Goal: Task Accomplishment & Management: Use online tool/utility

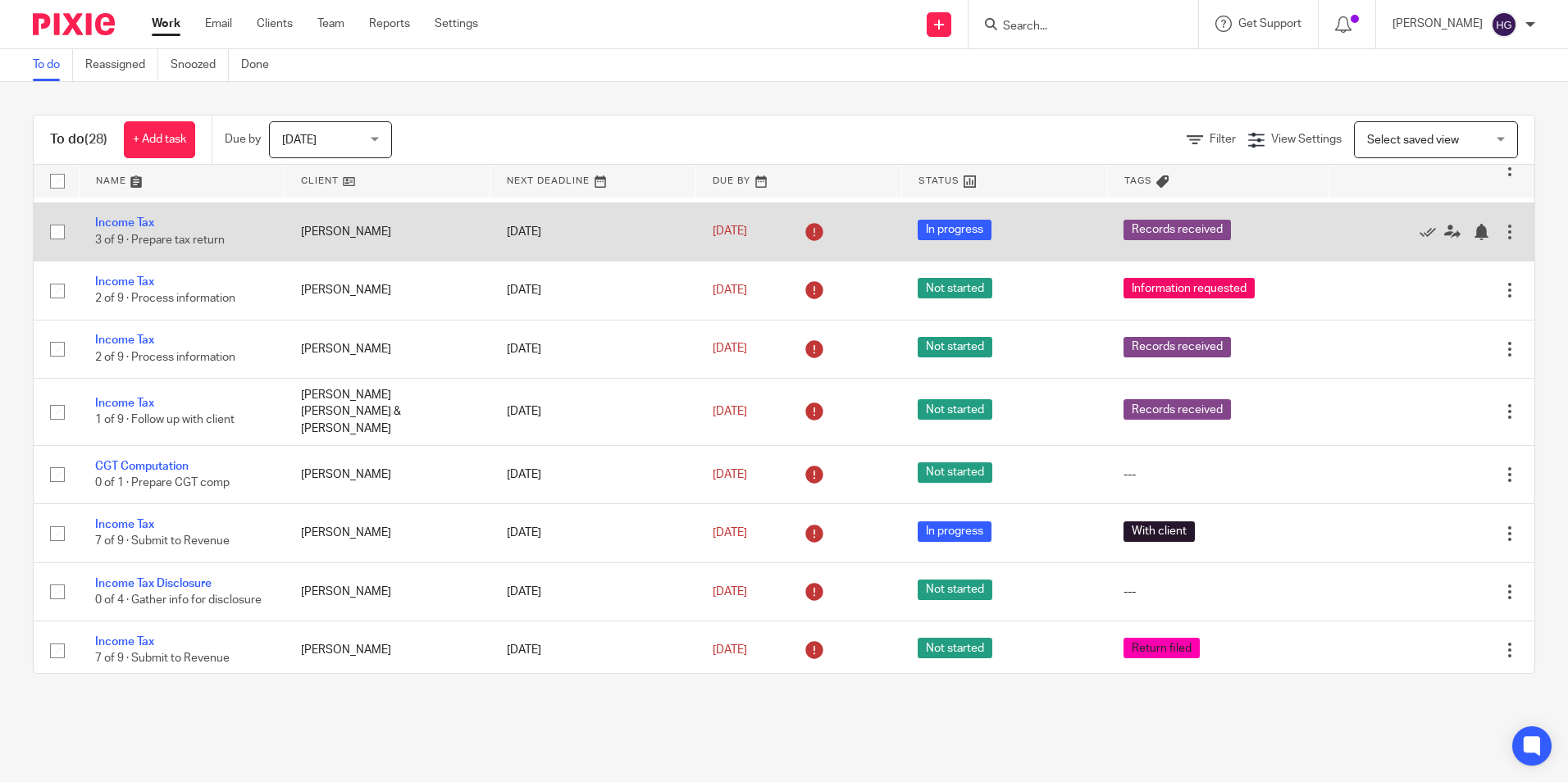
scroll to position [739, 0]
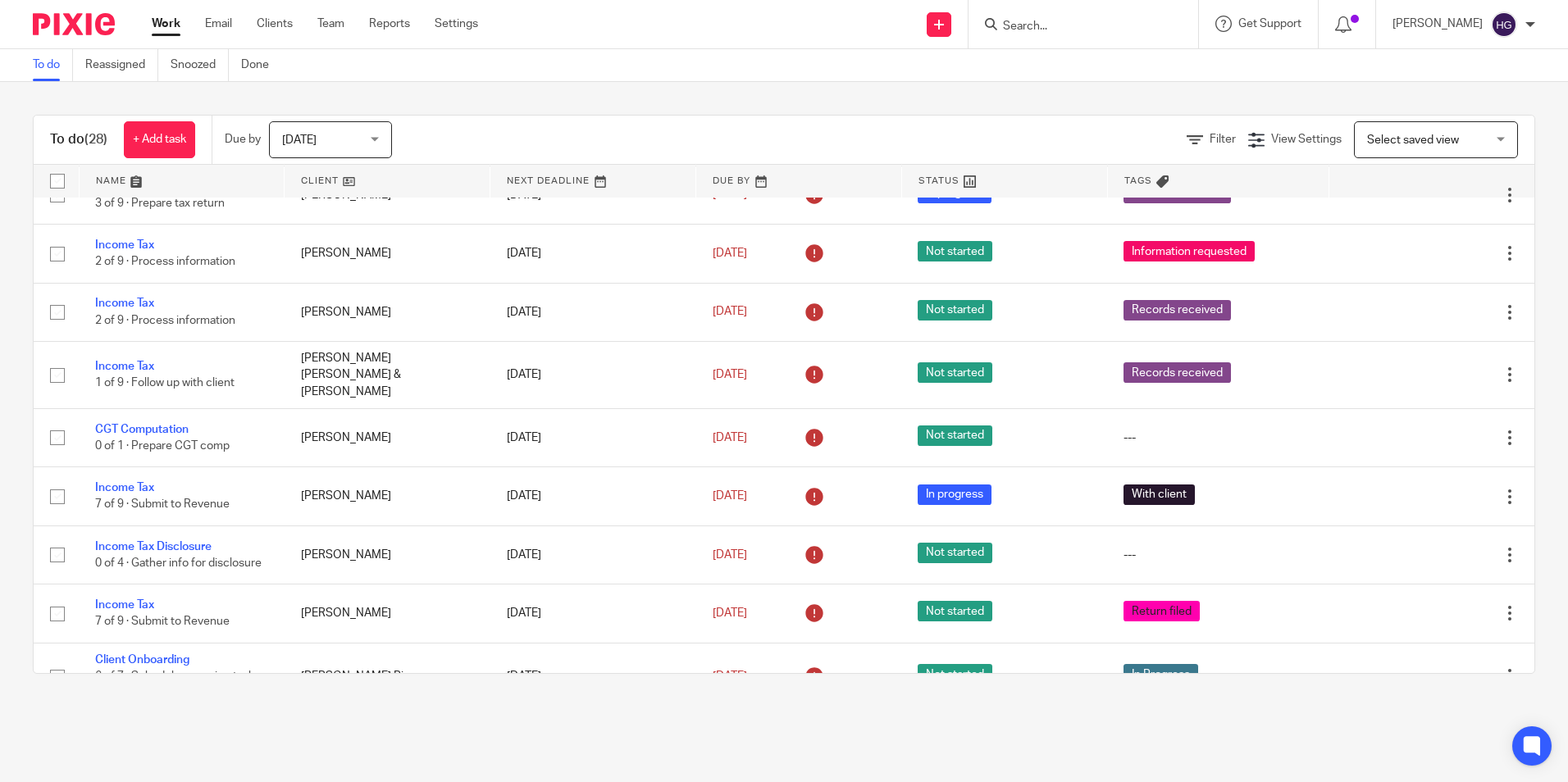
click at [1056, 40] on div at bounding box center [1083, 24] width 230 height 48
click at [1056, 28] on input "Search" at bounding box center [1075, 27] width 147 height 15
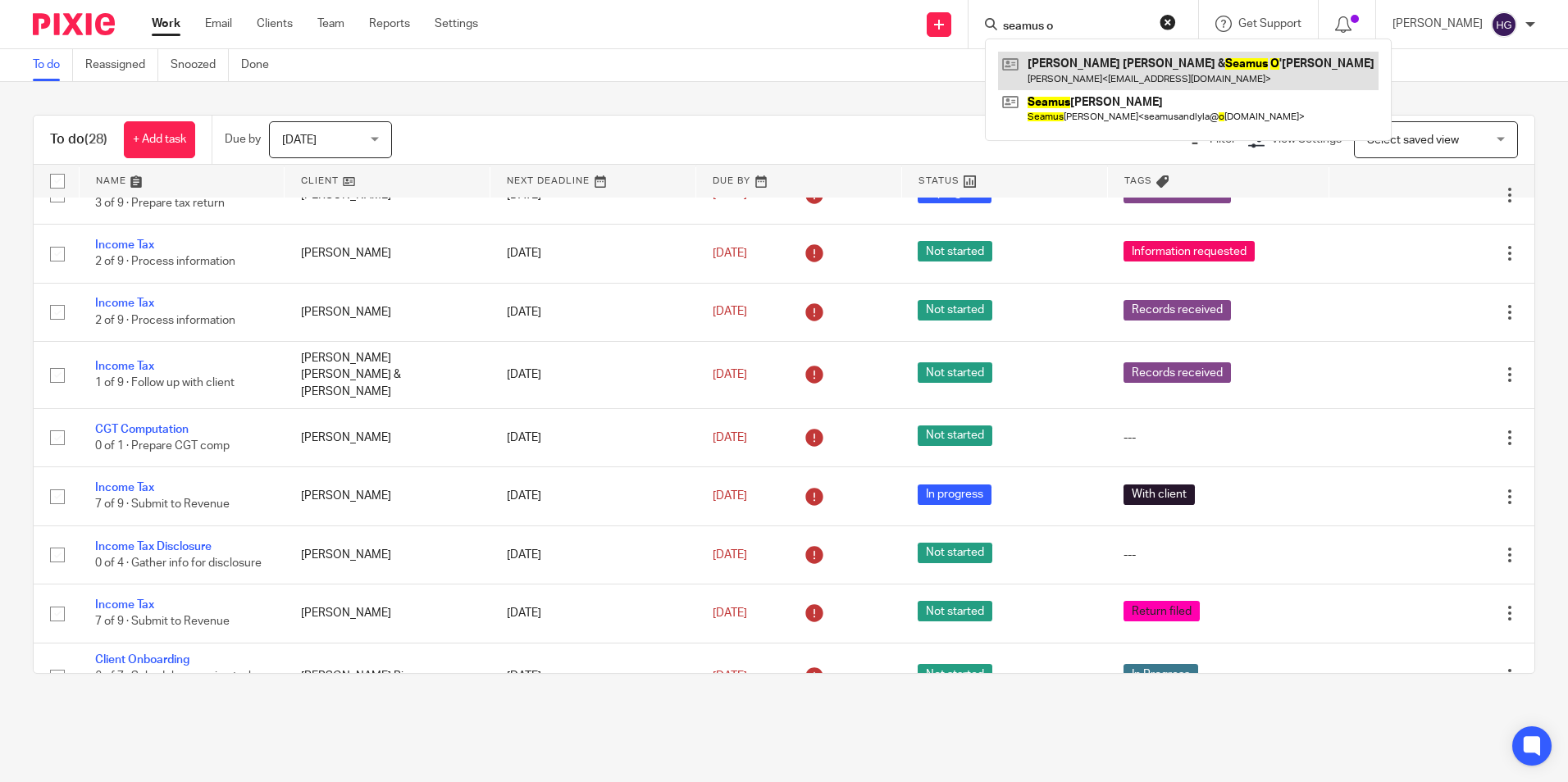
type input "seamus o"
click at [1097, 66] on link at bounding box center [1188, 71] width 381 height 38
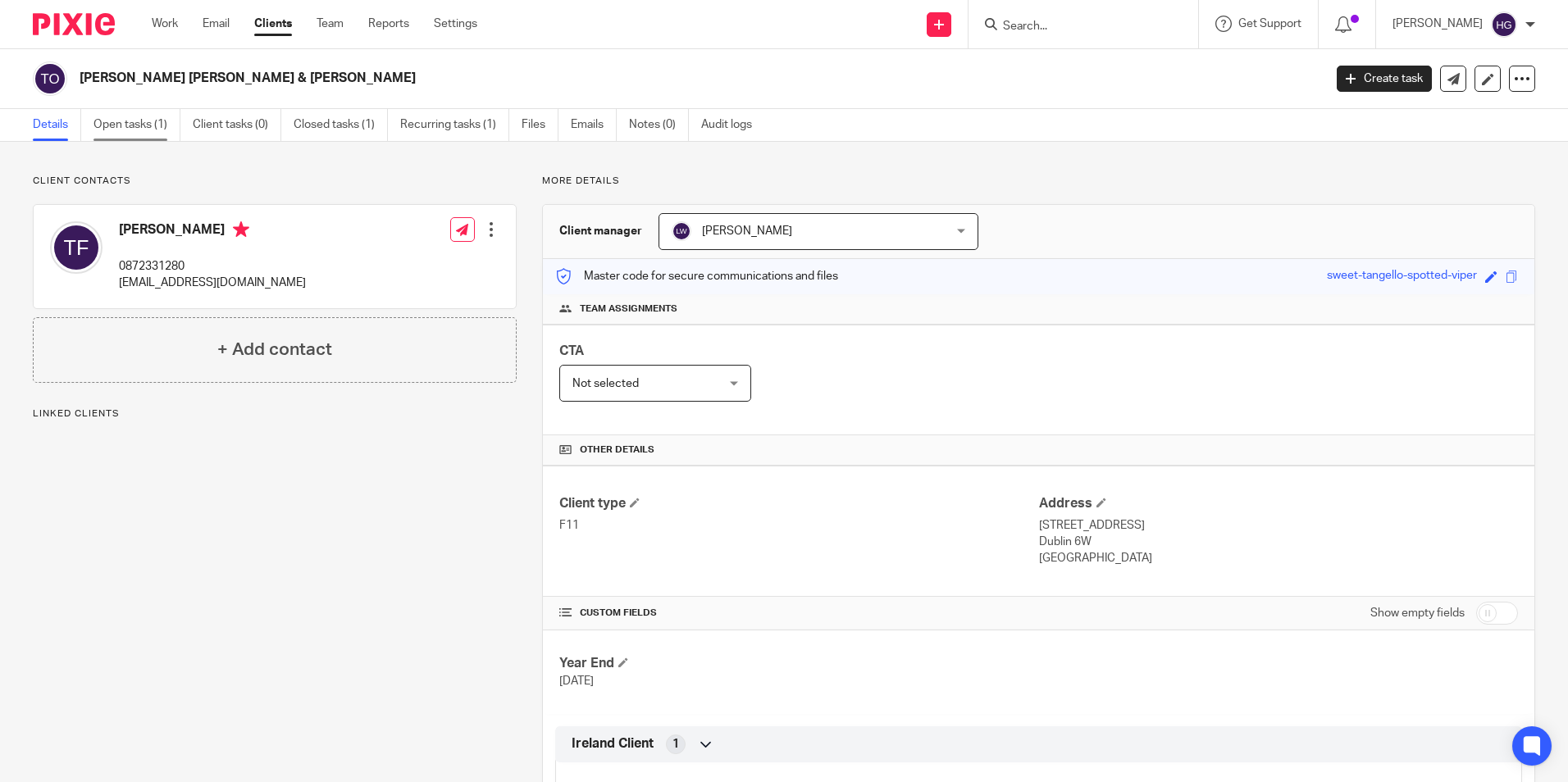
click at [125, 126] on link "Open tasks (1)" at bounding box center [137, 125] width 87 height 32
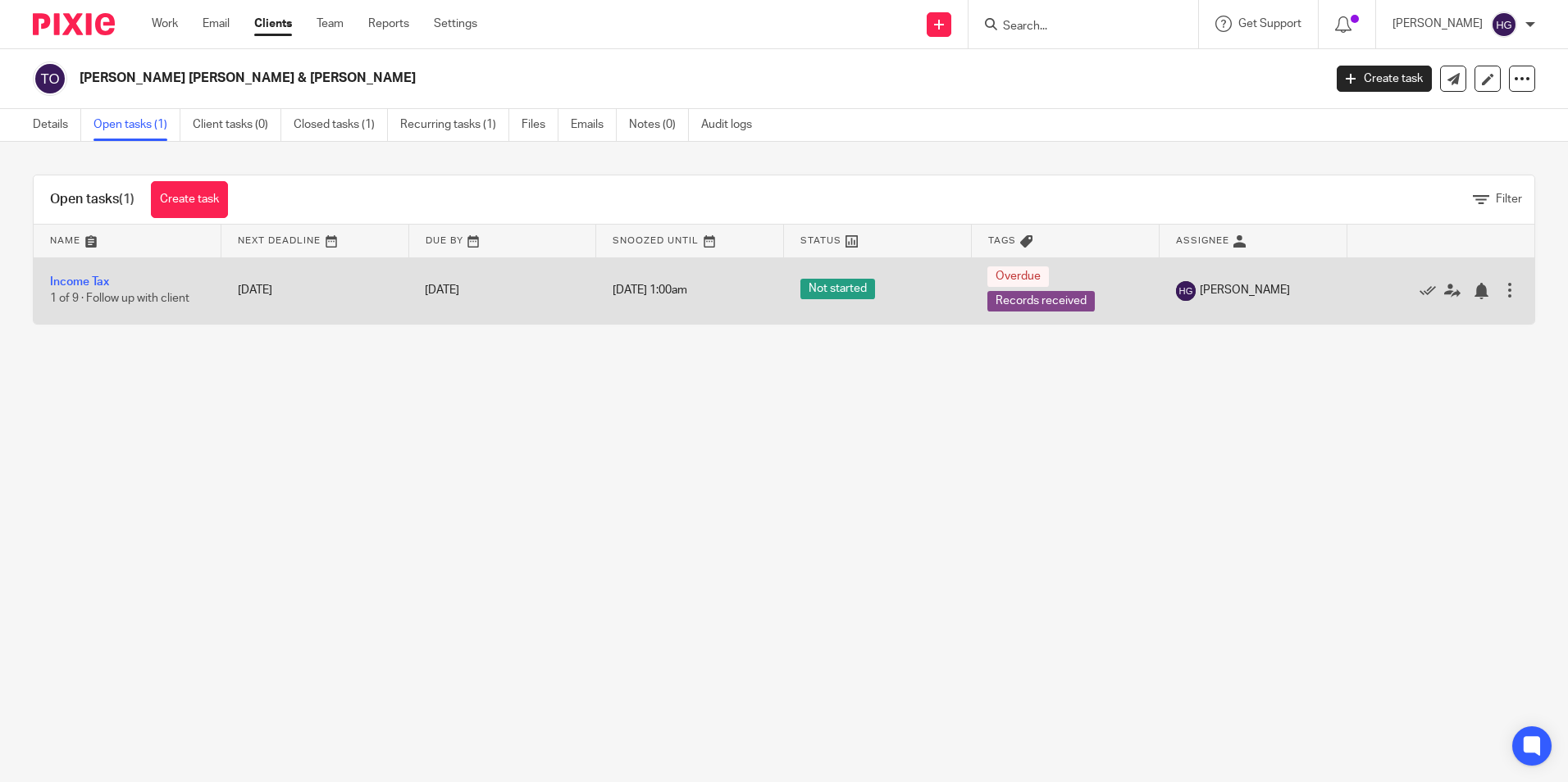
click at [132, 290] on td "Income Tax 1 of 9 · Follow up with client" at bounding box center [128, 291] width 188 height 66
click at [75, 272] on td "Income Tax 1 of 9 · Follow up with client" at bounding box center [128, 291] width 188 height 66
click at [79, 280] on link "Income Tax" at bounding box center [79, 282] width 60 height 11
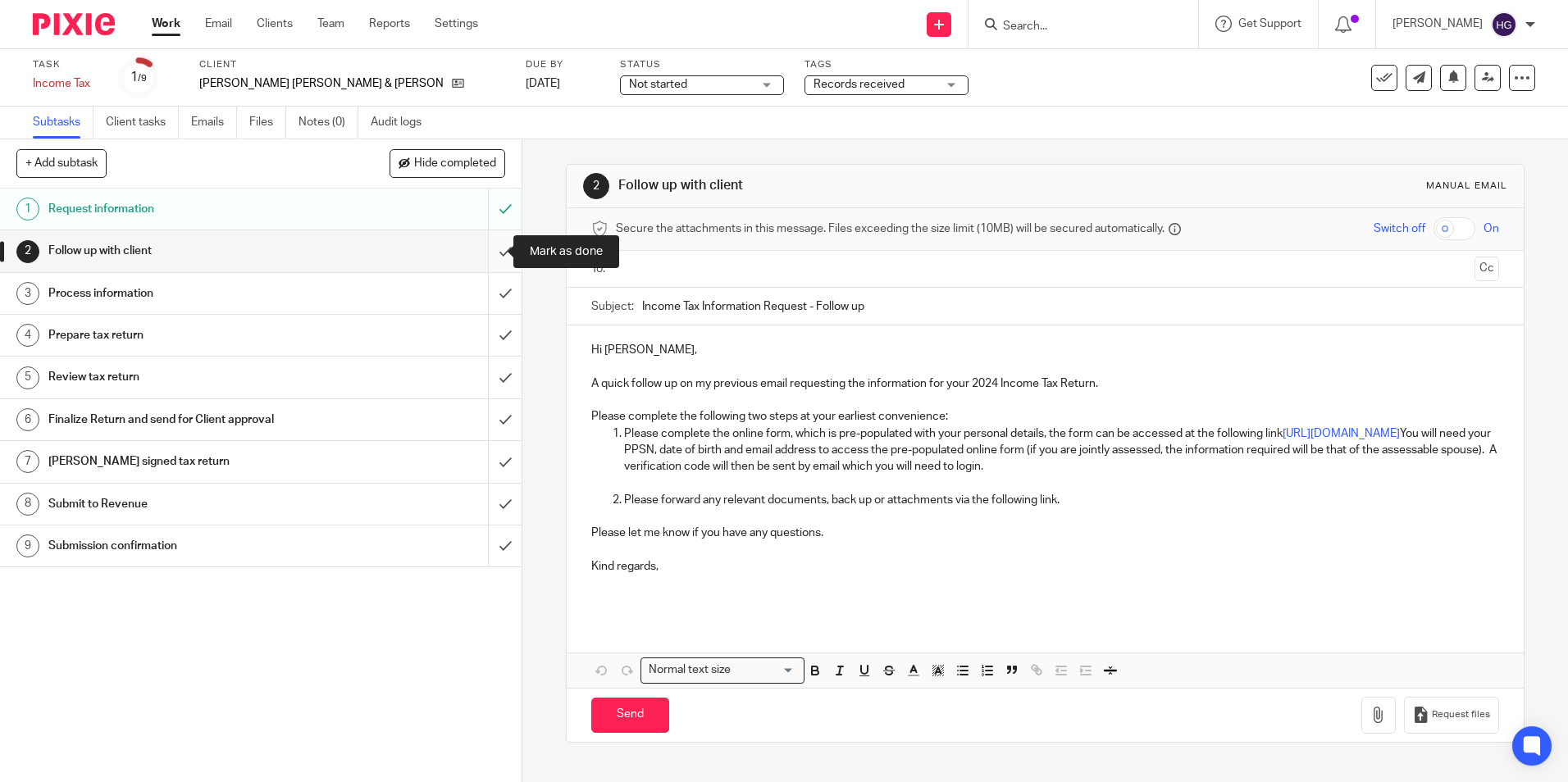
click at [483, 246] on input "submit" at bounding box center [261, 250] width 521 height 41
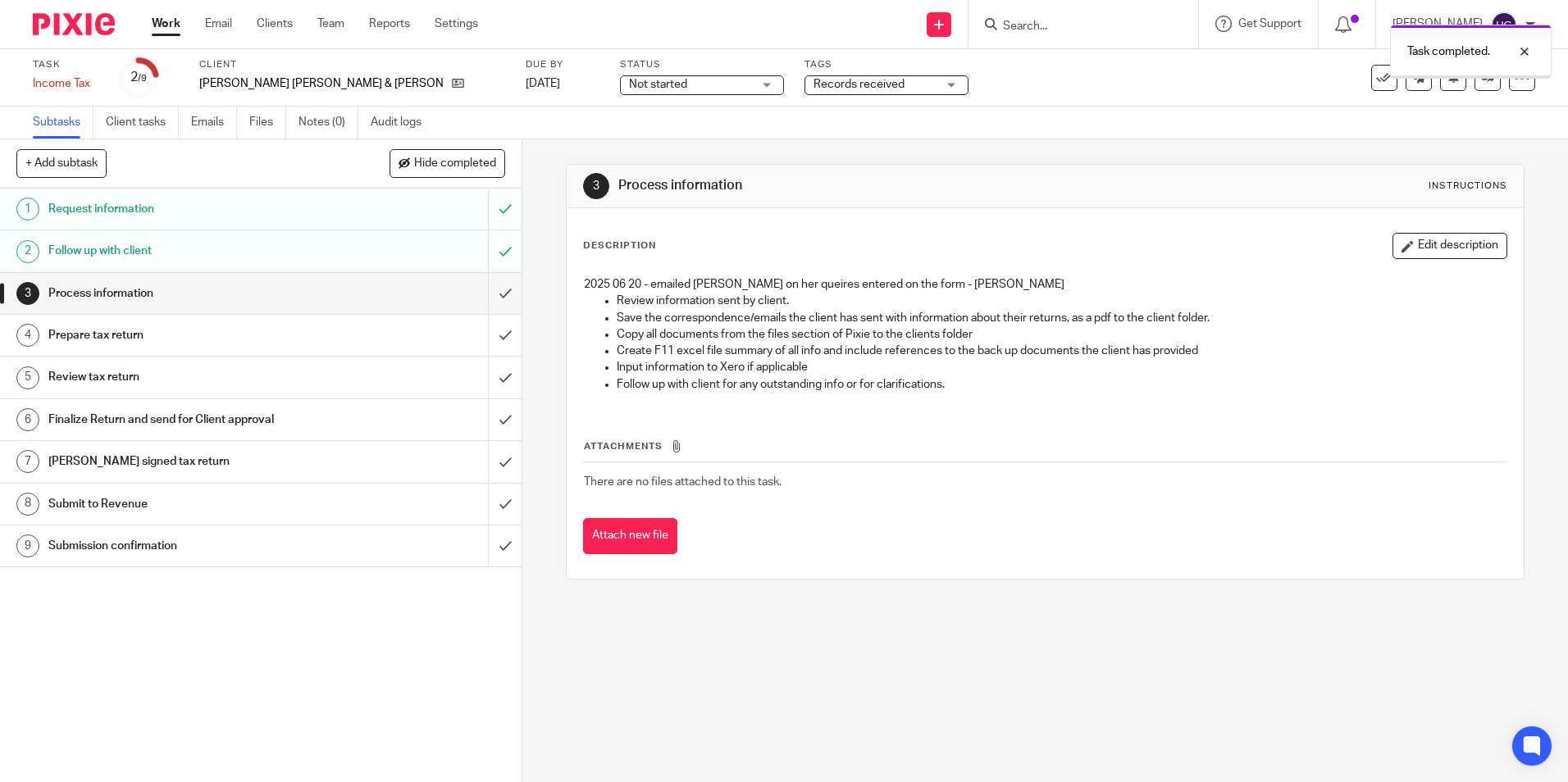
click at [492, 292] on input "submit" at bounding box center [261, 293] width 521 height 41
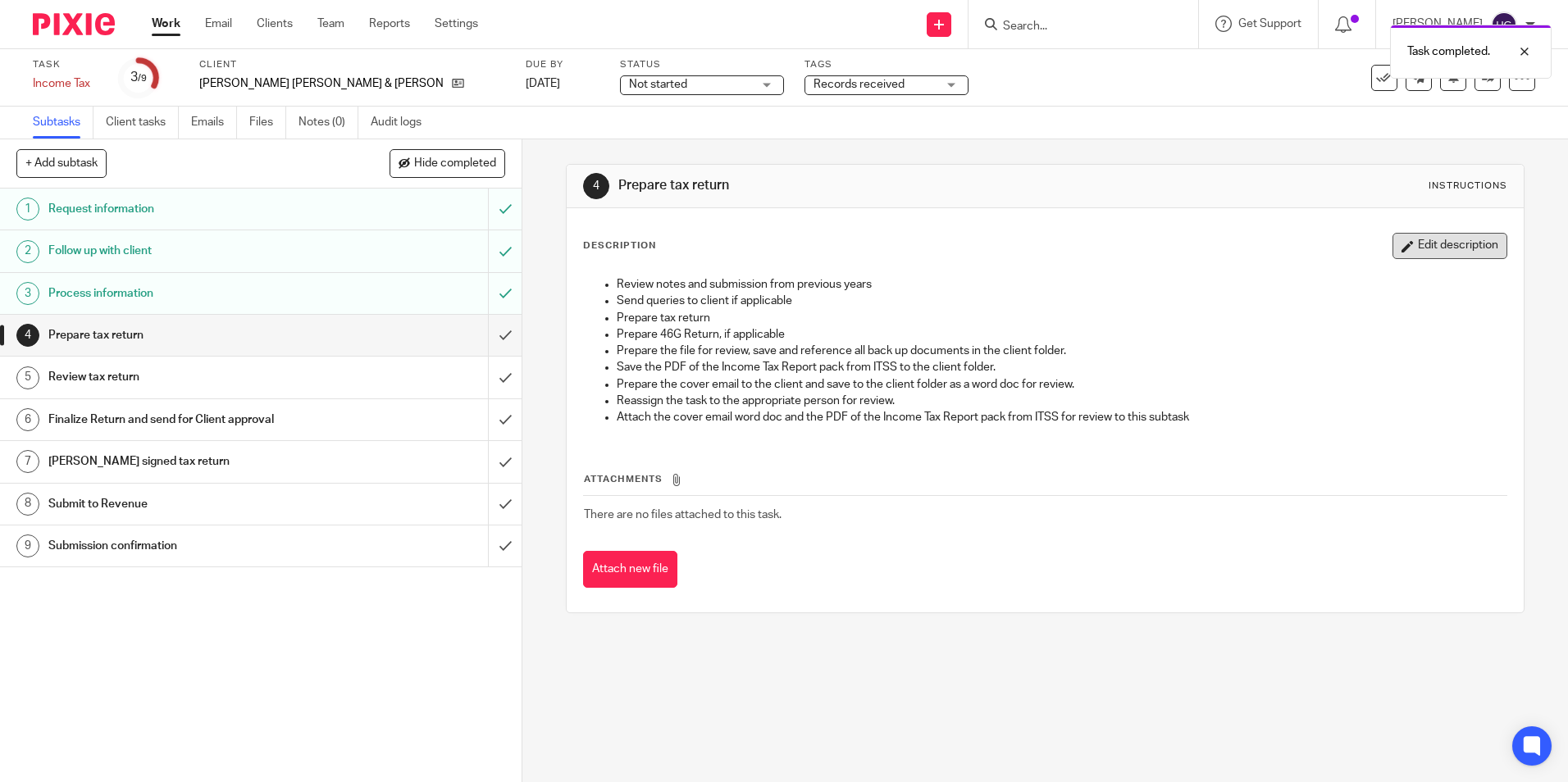
click at [1447, 252] on button "Edit description" at bounding box center [1451, 246] width 115 height 26
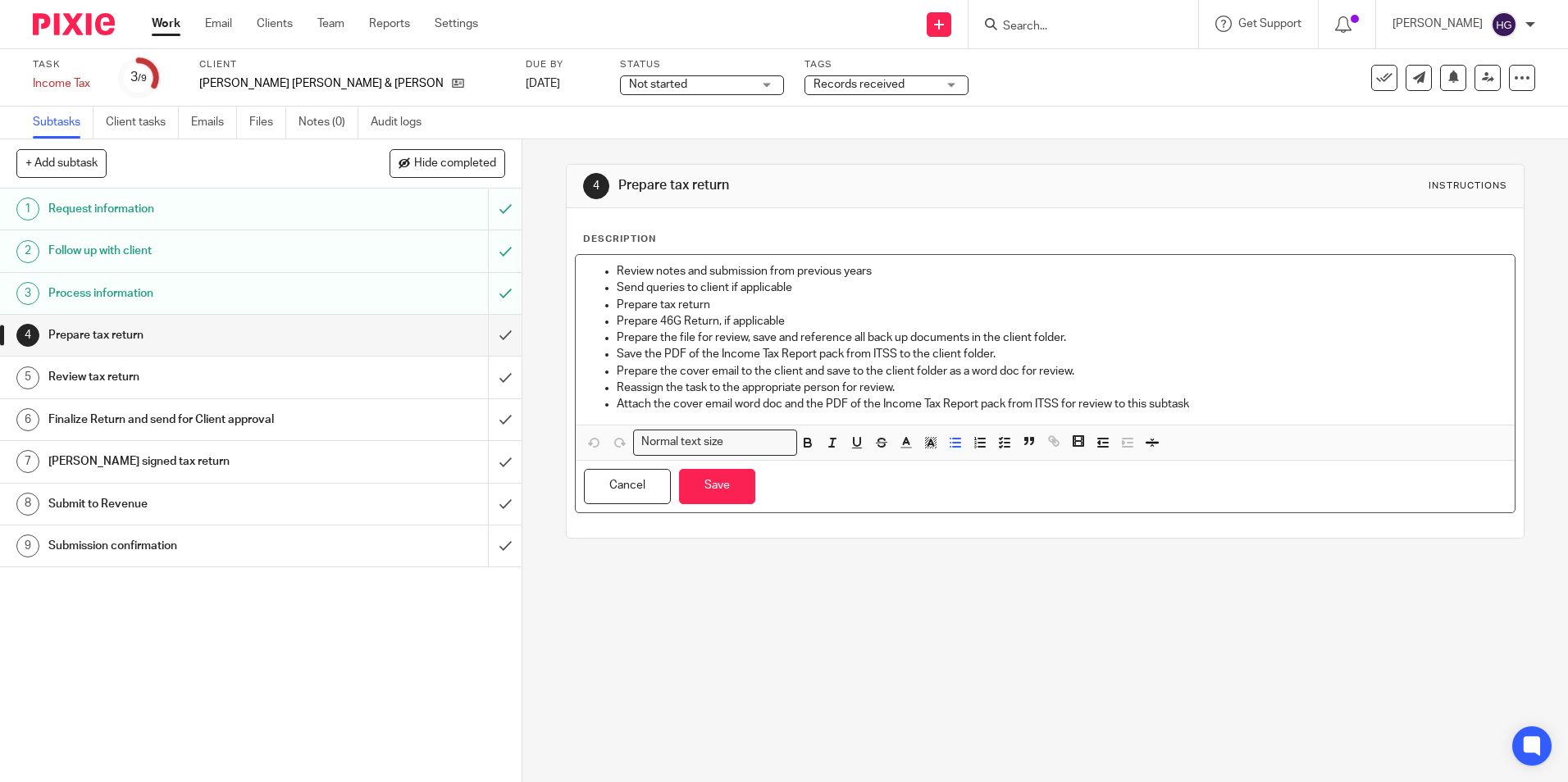
click at [617, 270] on p "Review notes and submission from previous years" at bounding box center [1061, 271] width 889 height 16
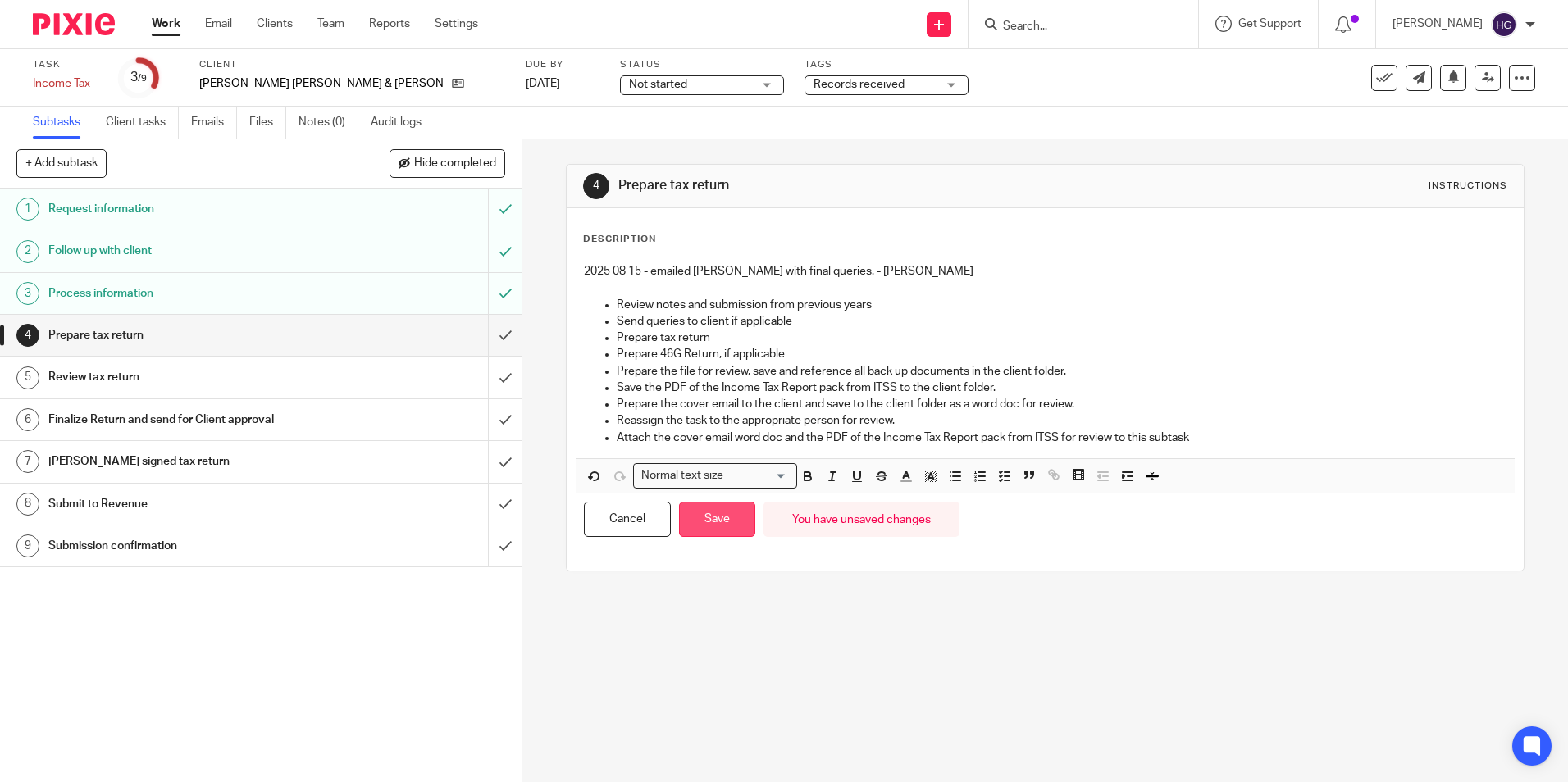
click at [714, 526] on button "Save" at bounding box center [717, 518] width 77 height 35
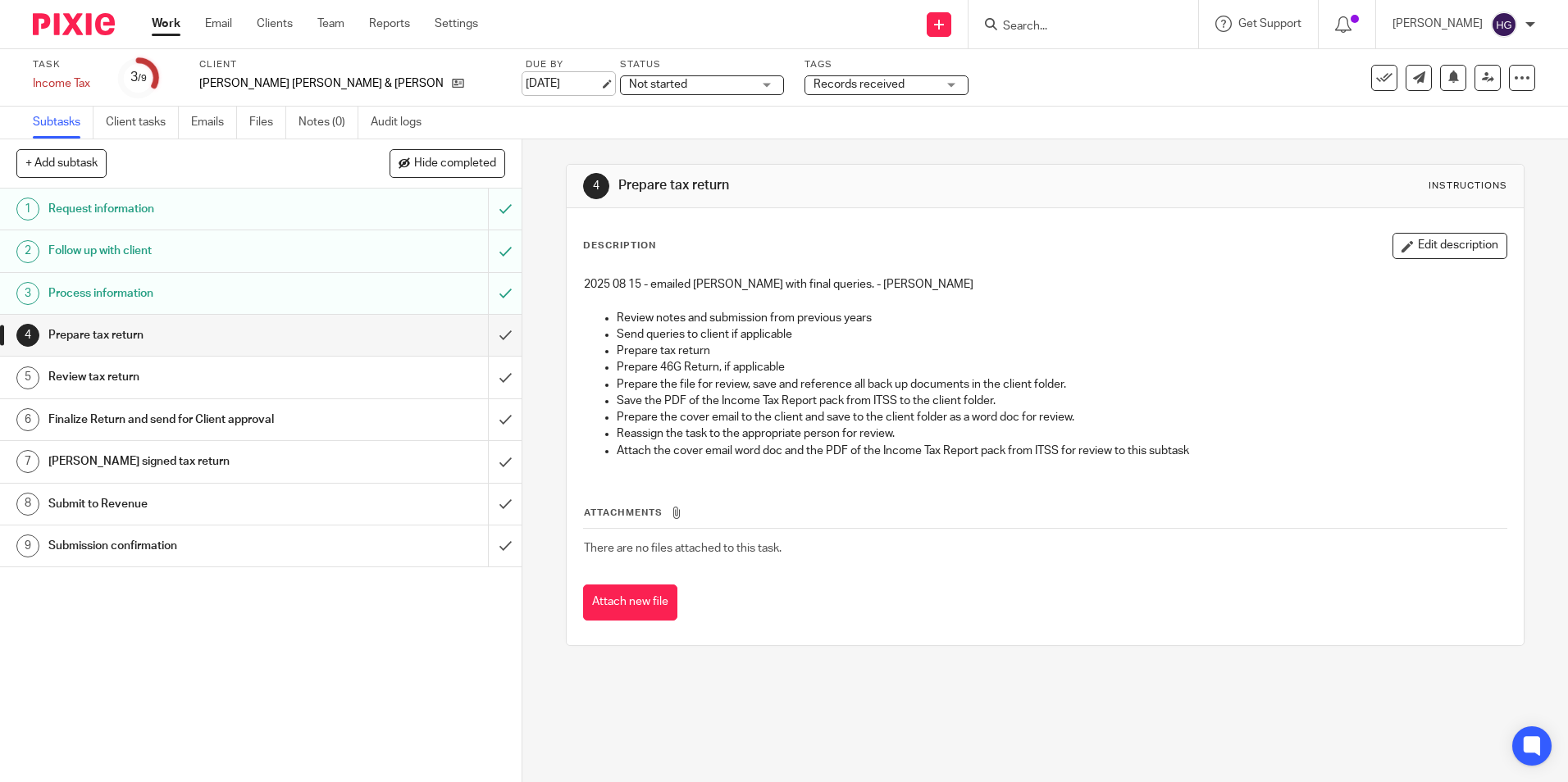
click at [526, 78] on link "[DATE]" at bounding box center [563, 84] width 74 height 17
click at [689, 81] on div "Not started Not started" at bounding box center [703, 85] width 164 height 20
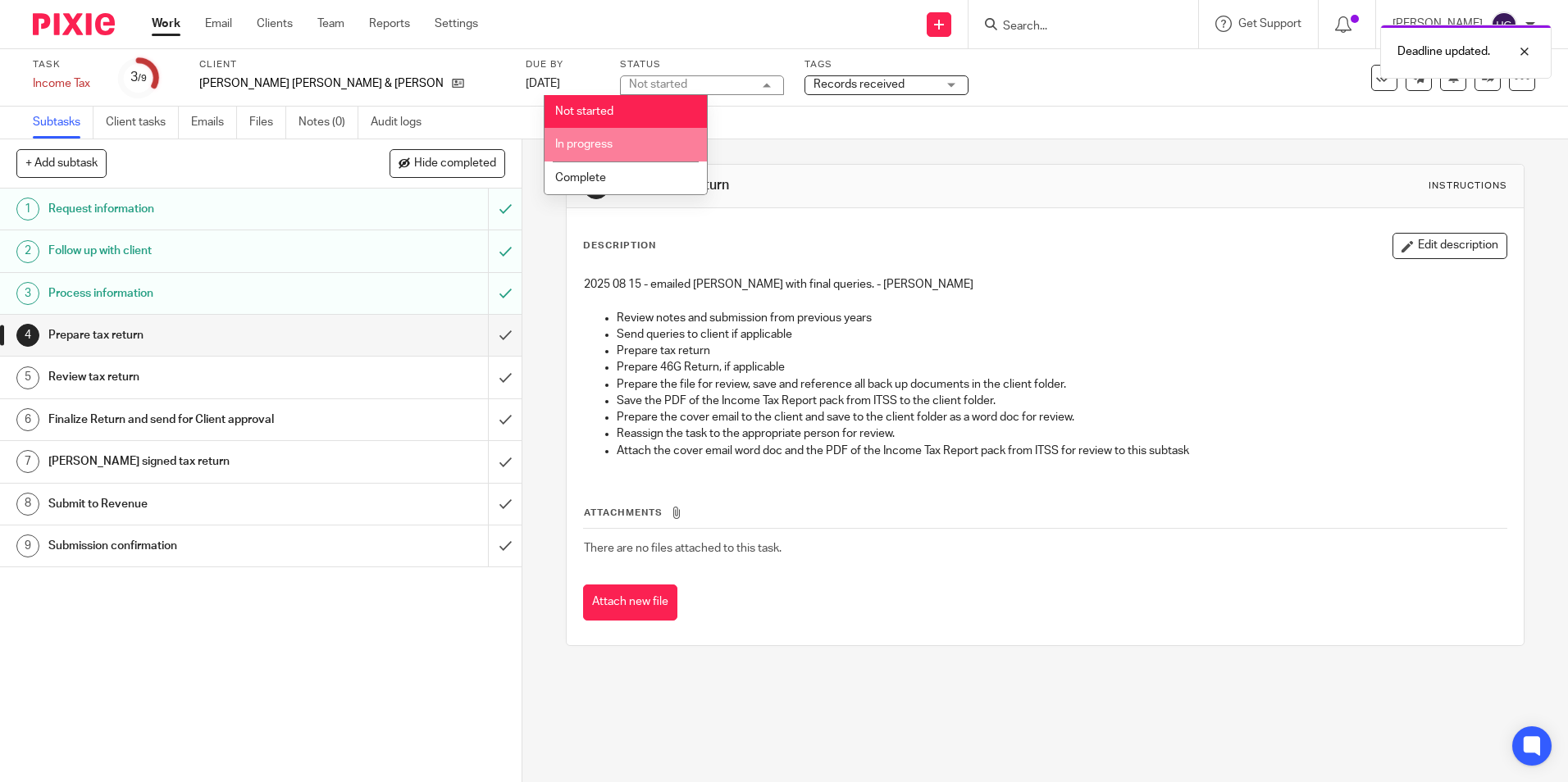
click at [607, 138] on li "In progress" at bounding box center [626, 144] width 162 height 34
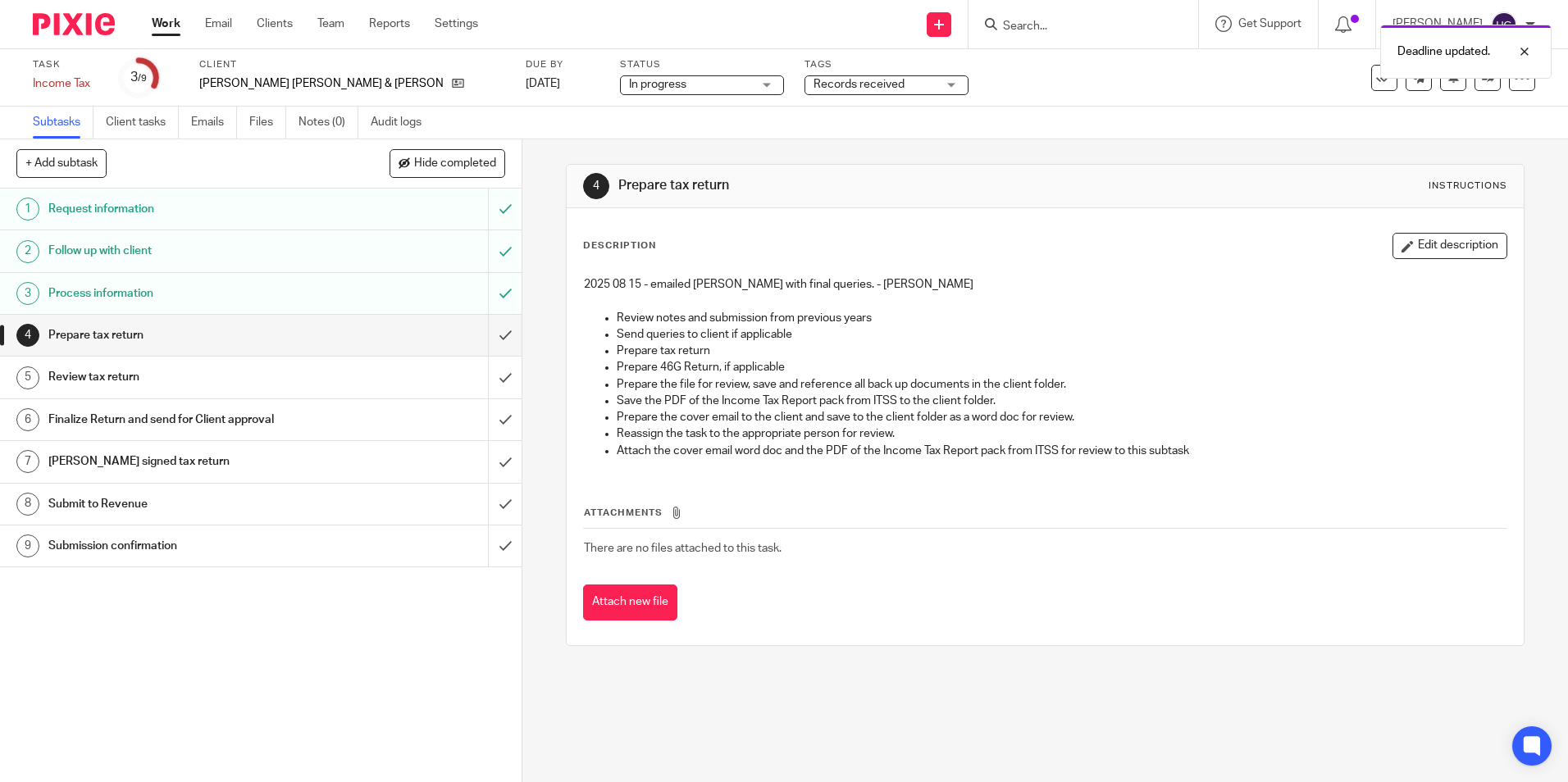
click at [813, 90] on span "Records received" at bounding box center [859, 84] width 91 height 11
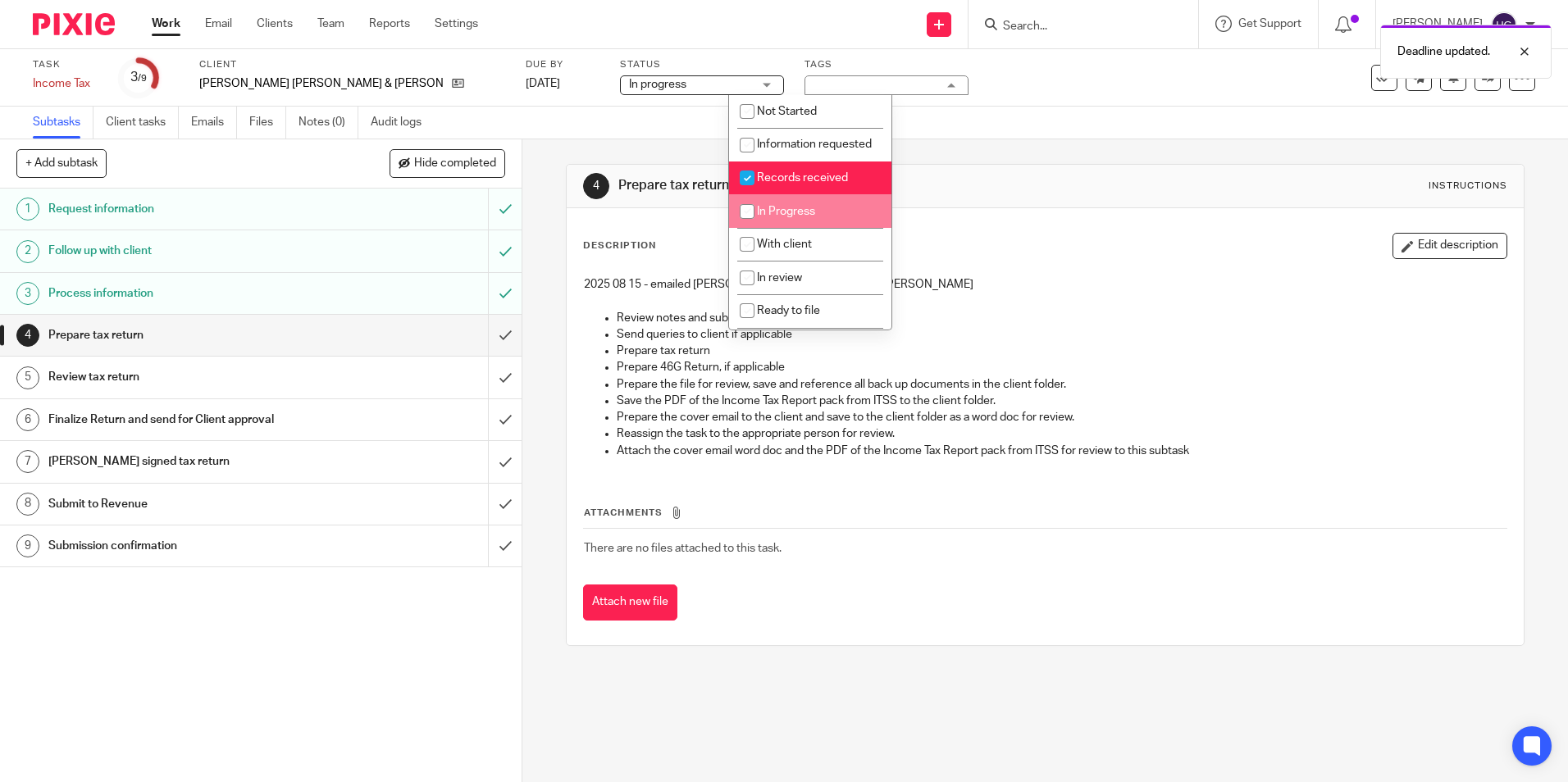
click at [748, 222] on input "checkbox" at bounding box center [747, 212] width 31 height 31
checkbox input "true"
click at [745, 194] on input "checkbox" at bounding box center [747, 178] width 31 height 31
checkbox input "false"
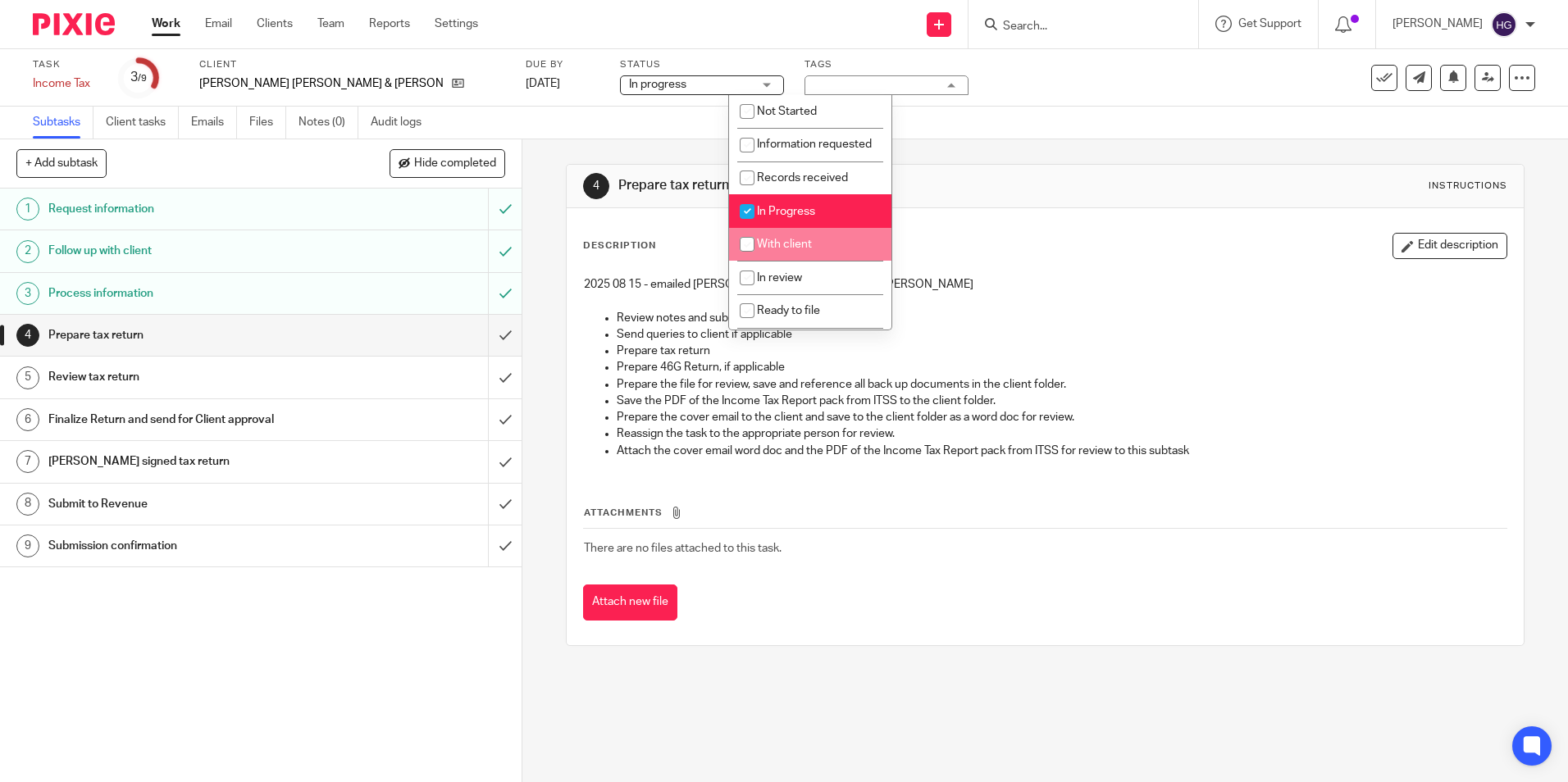
click at [179, 23] on ul "Work Email Clients Team Reports Settings" at bounding box center [328, 23] width 351 height 16
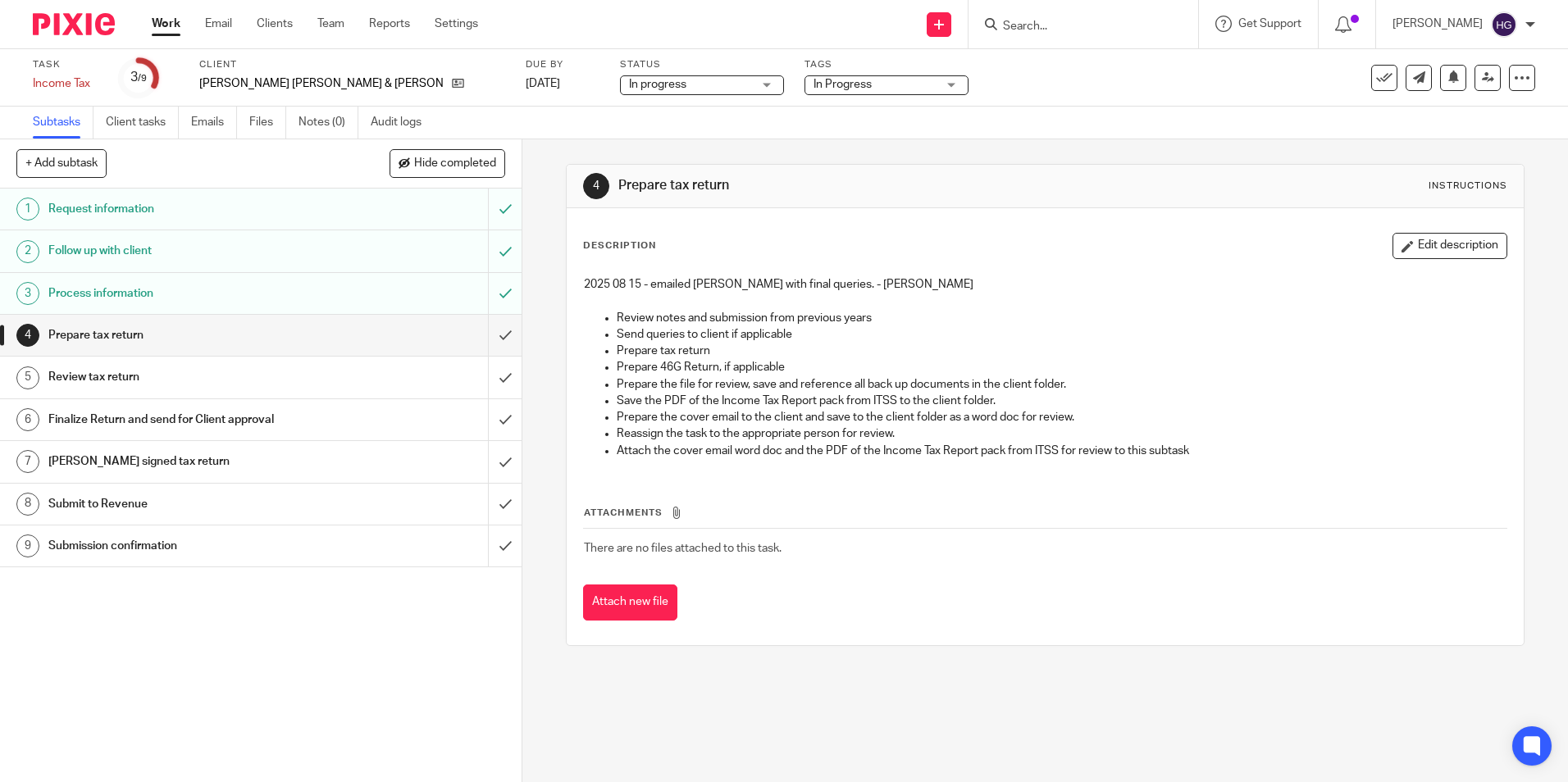
click at [172, 25] on link "Work" at bounding box center [166, 23] width 28 height 16
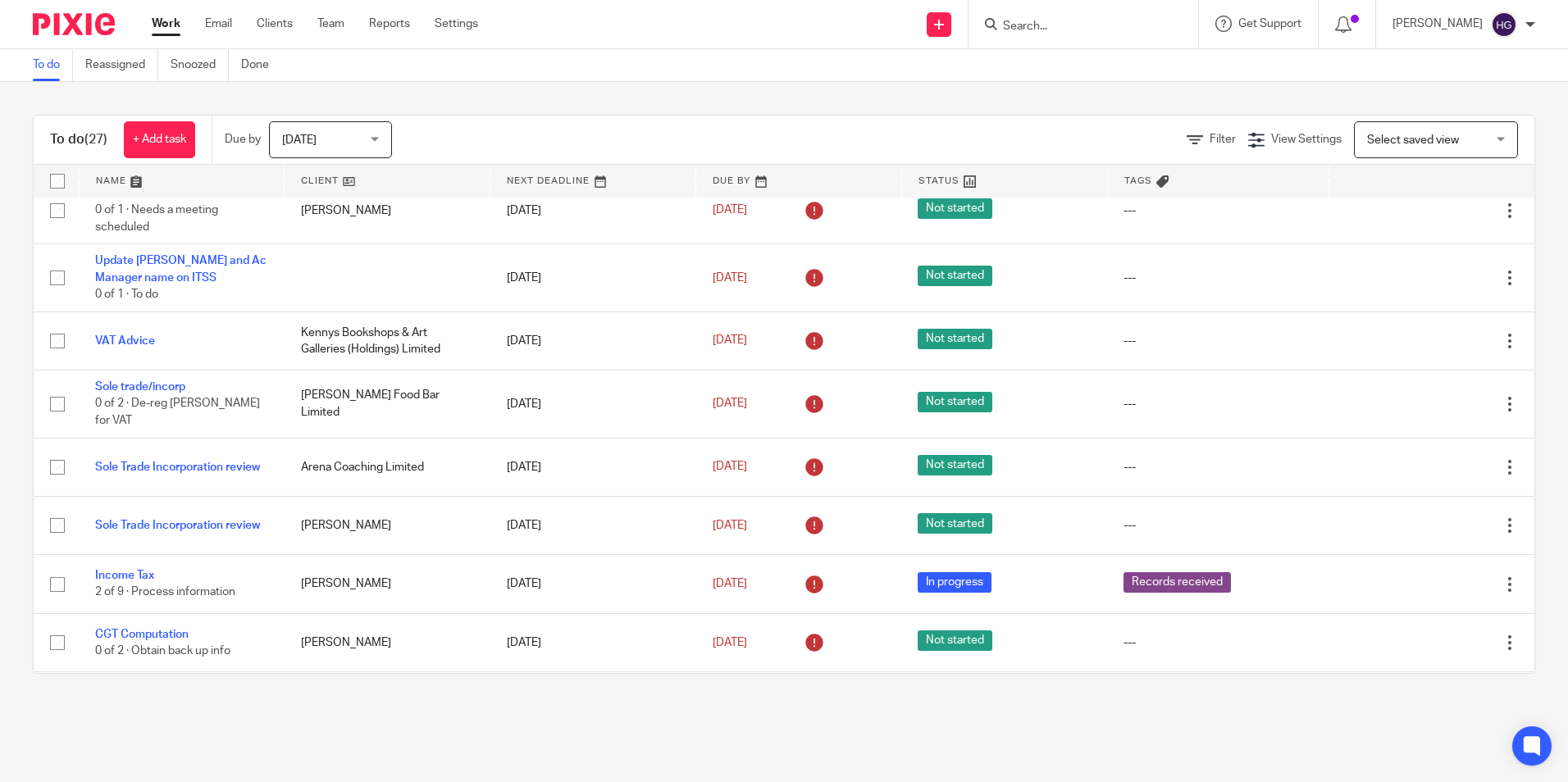
scroll to position [164, 0]
